Goal: Information Seeking & Learning: Check status

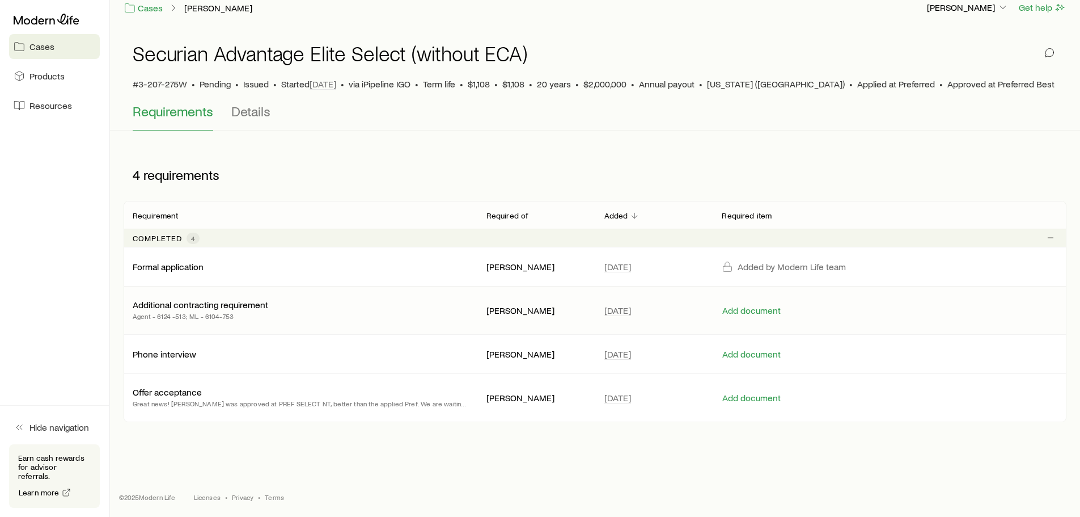
scroll to position [14, 0]
click at [174, 390] on p "Offer acceptance" at bounding box center [167, 391] width 69 height 11
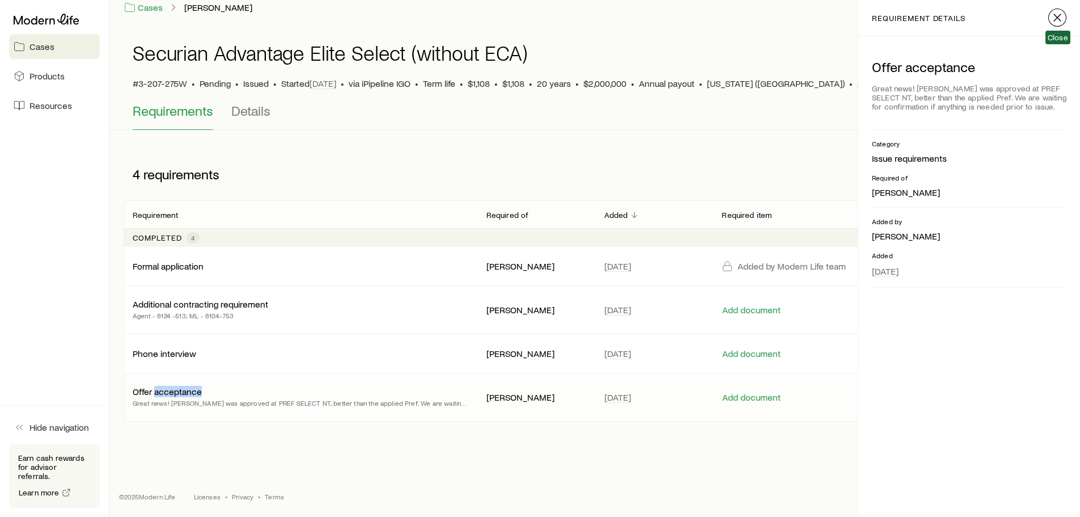
click at [1055, 20] on icon "button" at bounding box center [1058, 18] width 14 height 14
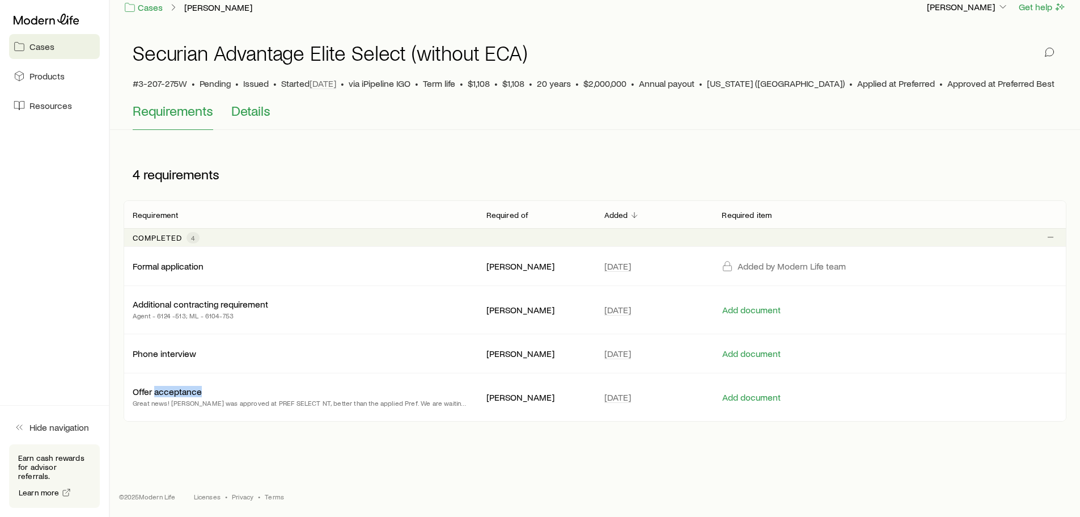
click at [248, 111] on span "Details" at bounding box center [250, 111] width 39 height 16
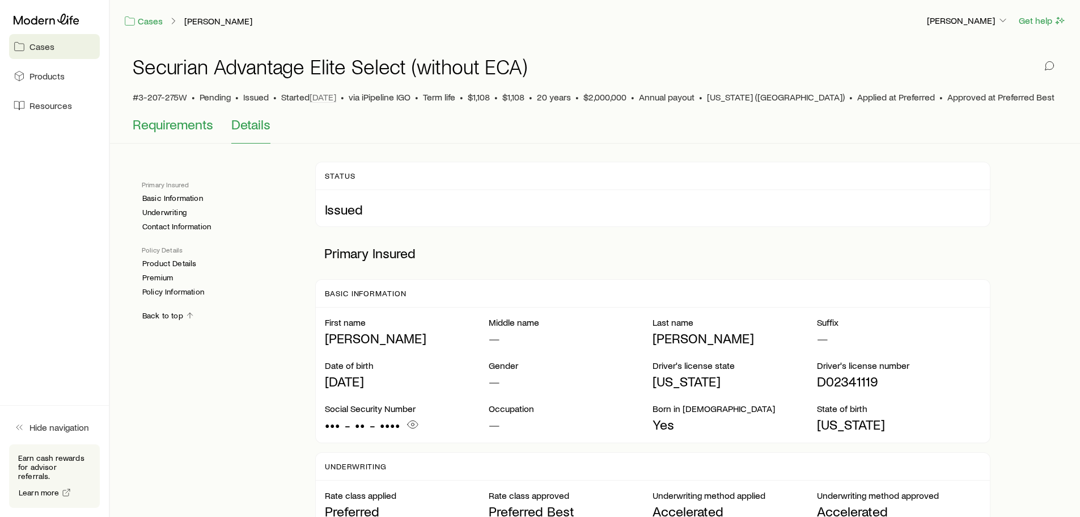
click at [181, 128] on span "Requirements" at bounding box center [173, 124] width 81 height 16
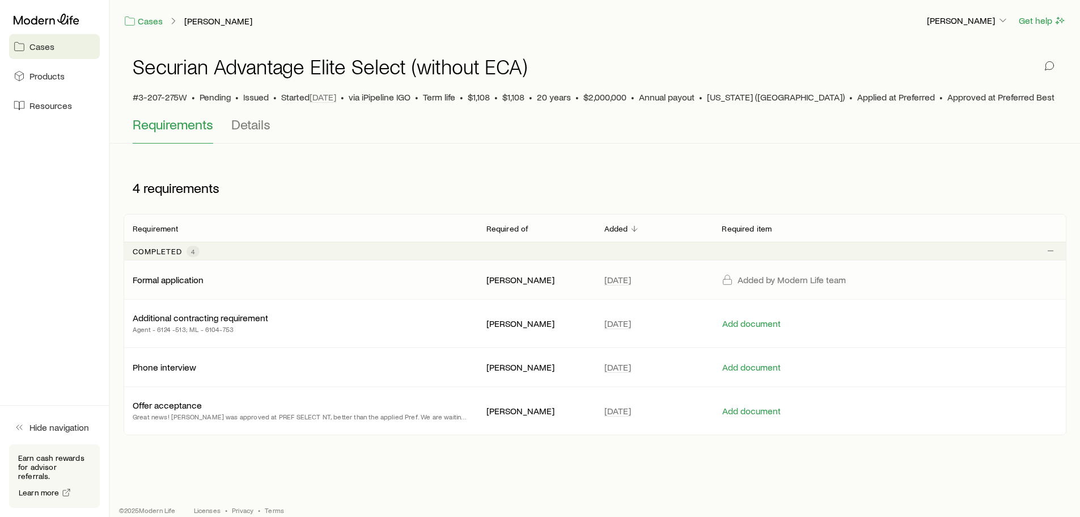
click at [171, 280] on p "Formal application" at bounding box center [168, 279] width 71 height 11
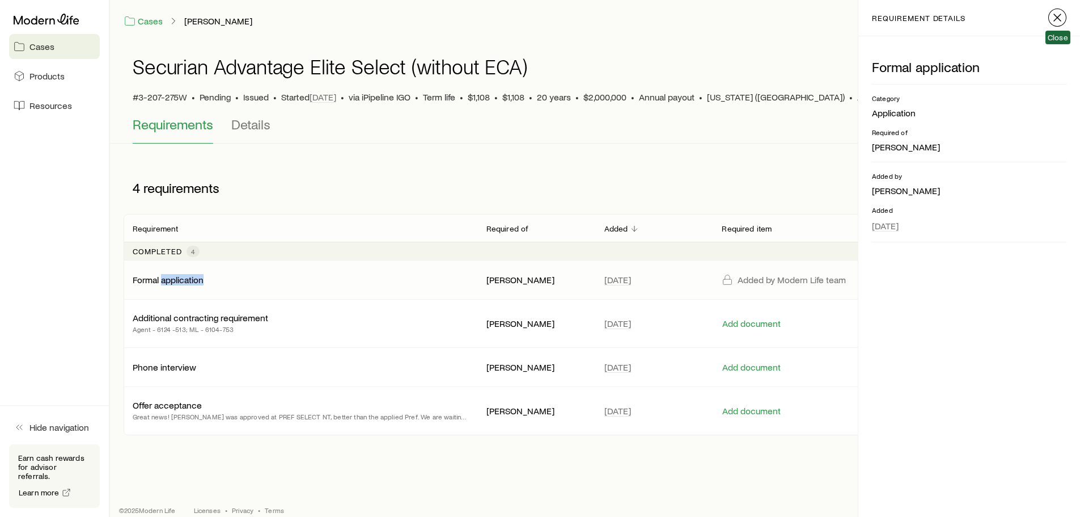
click at [1058, 19] on icon "button" at bounding box center [1058, 18] width 14 height 14
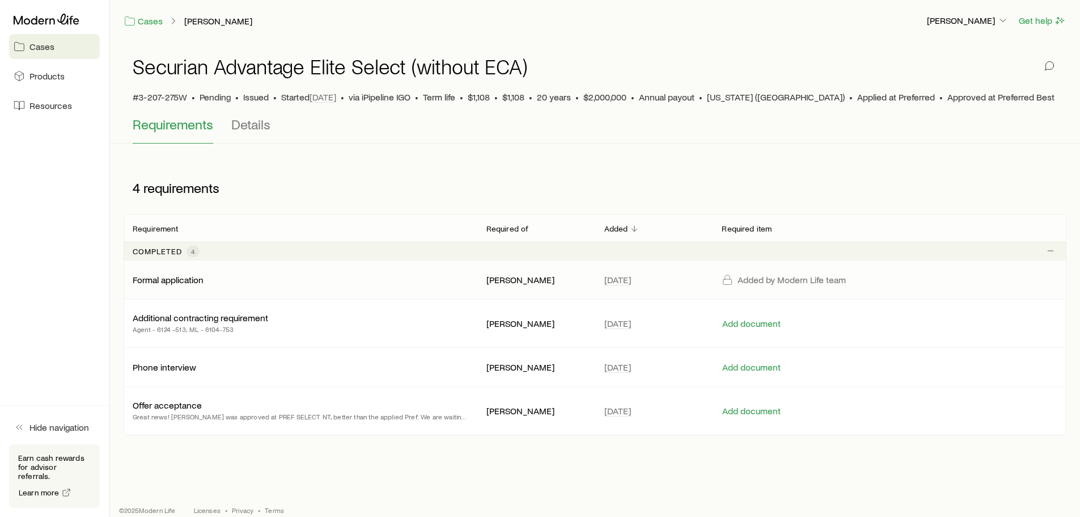
click at [736, 280] on div "Added by Modern Life team" at bounding box center [801, 279] width 159 height 11
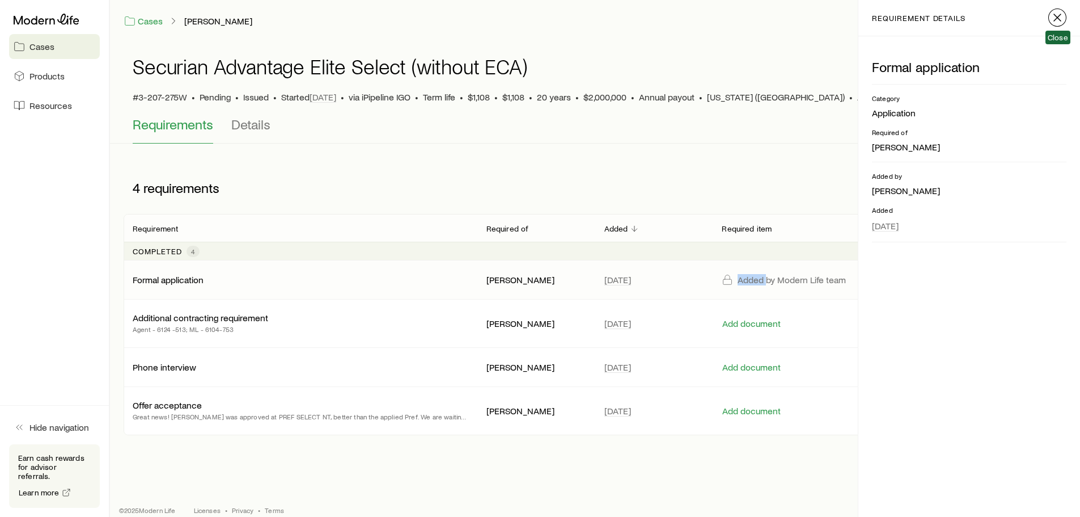
click at [1055, 18] on icon "button" at bounding box center [1058, 18] width 14 height 14
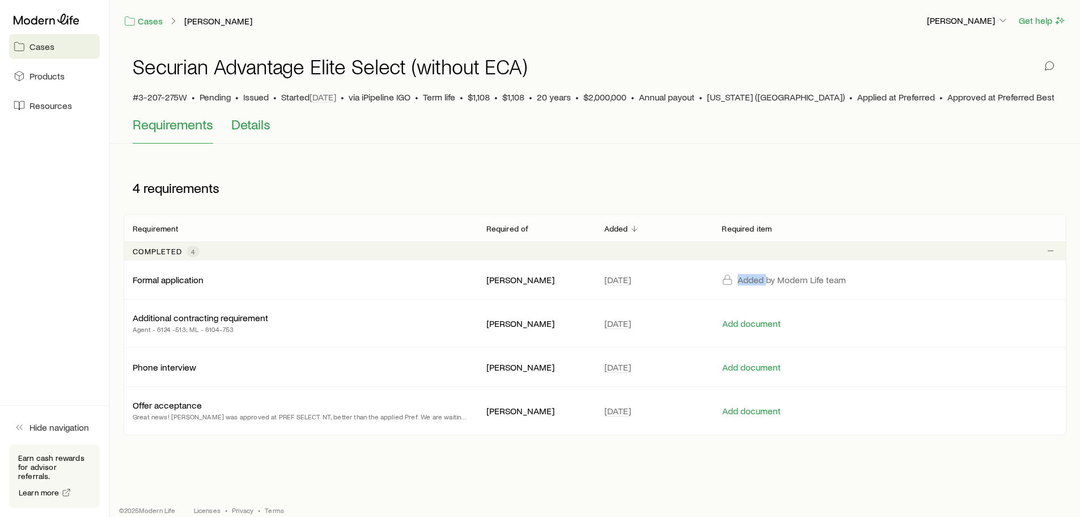
click at [247, 129] on span "Details" at bounding box center [250, 124] width 39 height 16
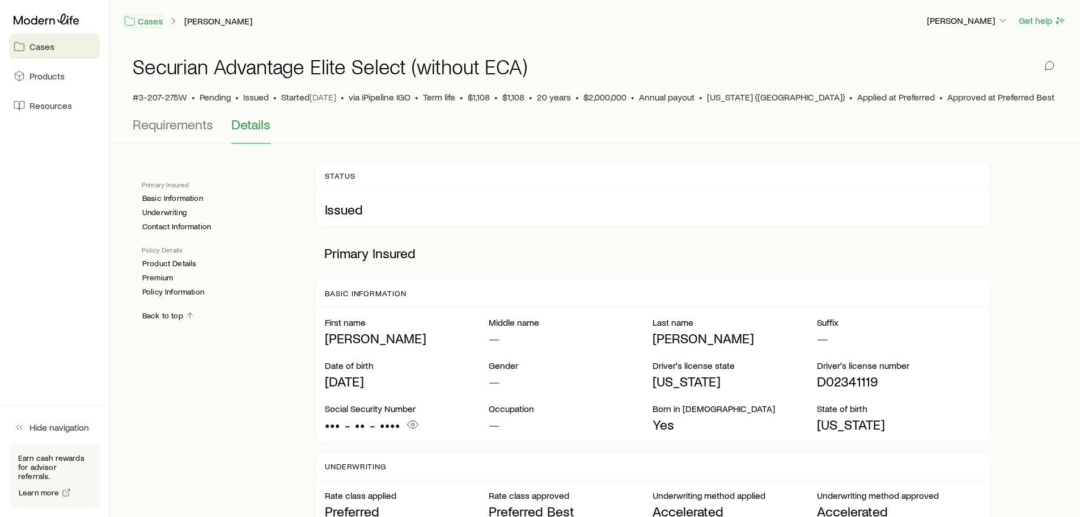
click at [154, 20] on link "Cases" at bounding box center [144, 21] width 40 height 13
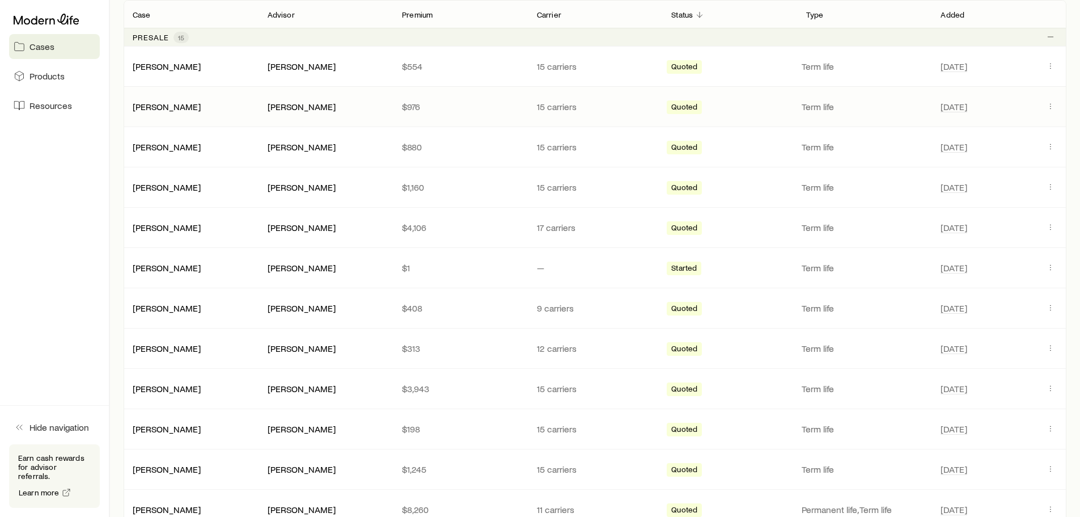
scroll to position [229, 0]
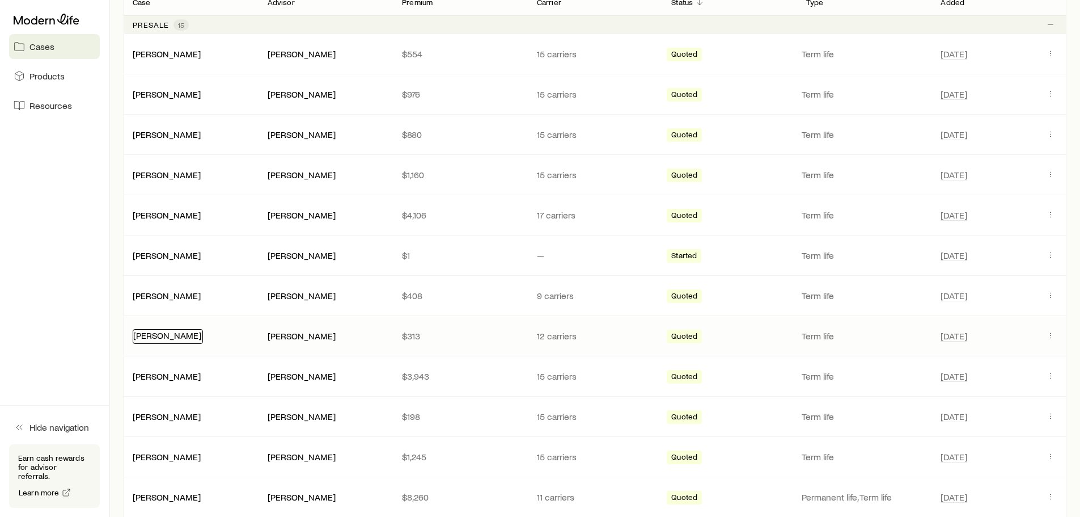
click at [158, 334] on link "[PERSON_NAME]" at bounding box center [167, 334] width 68 height 11
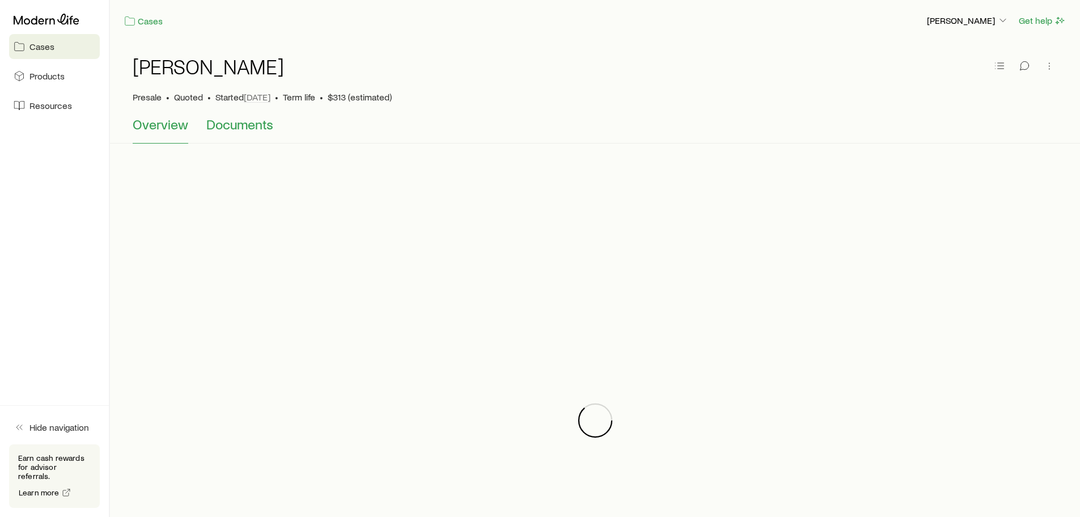
click at [248, 127] on span "Documents" at bounding box center [239, 124] width 67 height 16
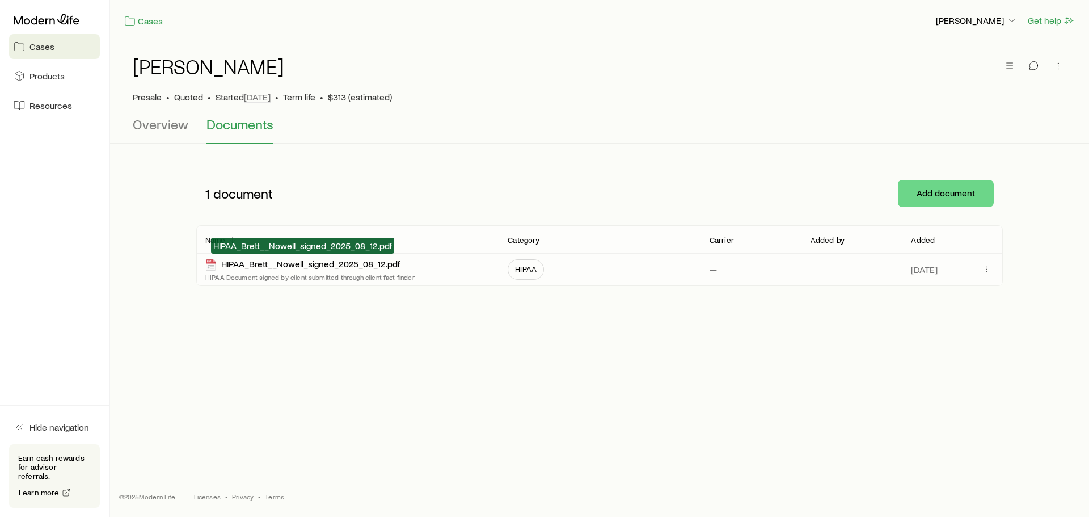
click at [357, 263] on div "HIPAA_Brett__Nowell_signed_2025_08_12.pdf" at bounding box center [302, 264] width 194 height 13
